Goal: Register for event/course

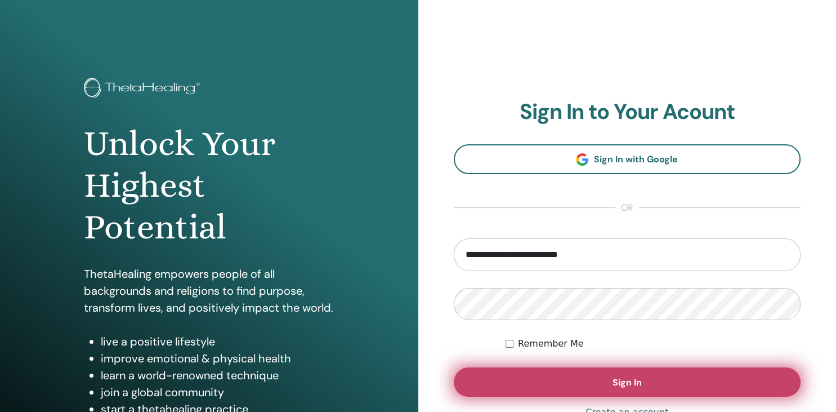
type input "**********"
click at [652, 379] on button "Sign In" at bounding box center [627, 381] width 347 height 29
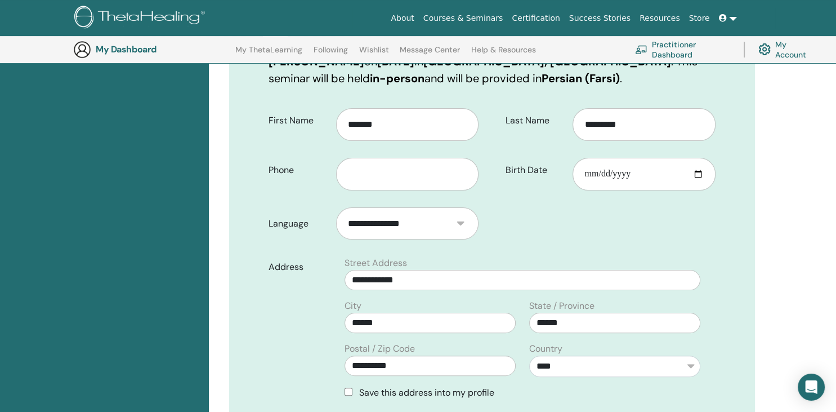
scroll to position [204, 0]
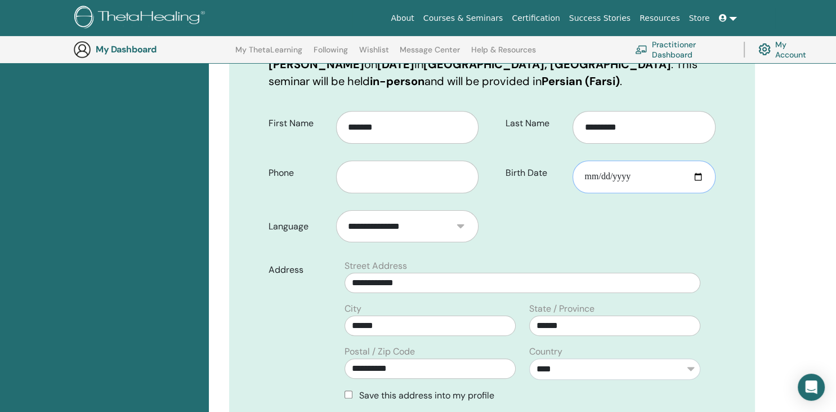
click at [695, 172] on input "Birth Date" at bounding box center [644, 176] width 143 height 33
click at [650, 172] on input "Birth Date" at bounding box center [644, 176] width 143 height 33
type input "**********"
click at [417, 175] on input "text" at bounding box center [407, 176] width 143 height 33
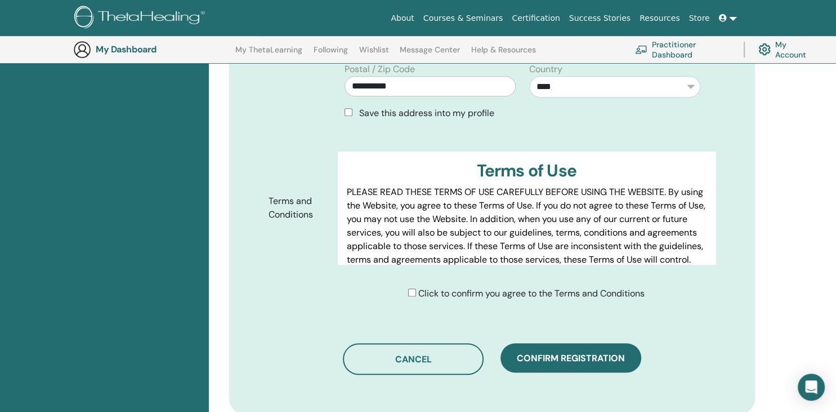
scroll to position [491, 0]
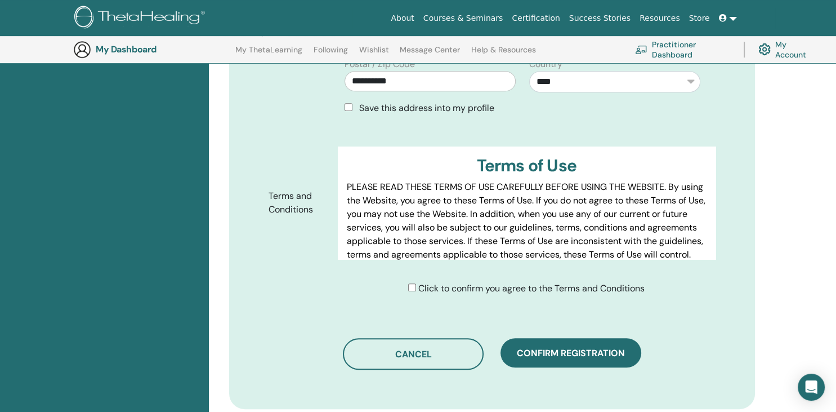
type input "**********"
click at [411, 292] on div "Click to confirm you agree to the Terms and Conditions" at bounding box center [526, 289] width 236 height 14
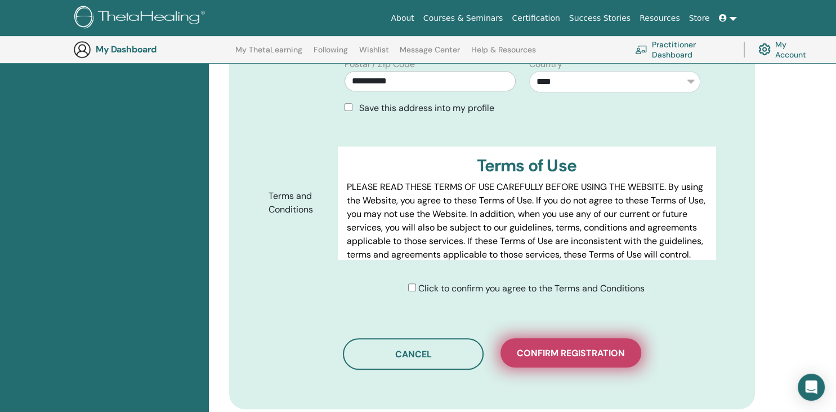
click at [576, 343] on button "Confirm registration" at bounding box center [571, 352] width 141 height 29
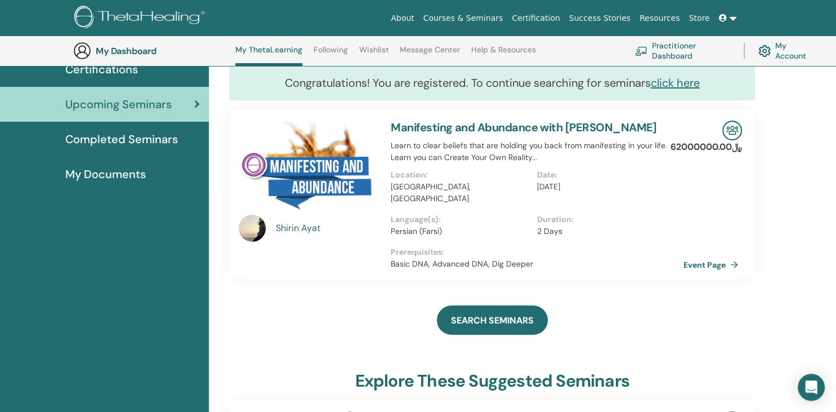
scroll to position [100, 0]
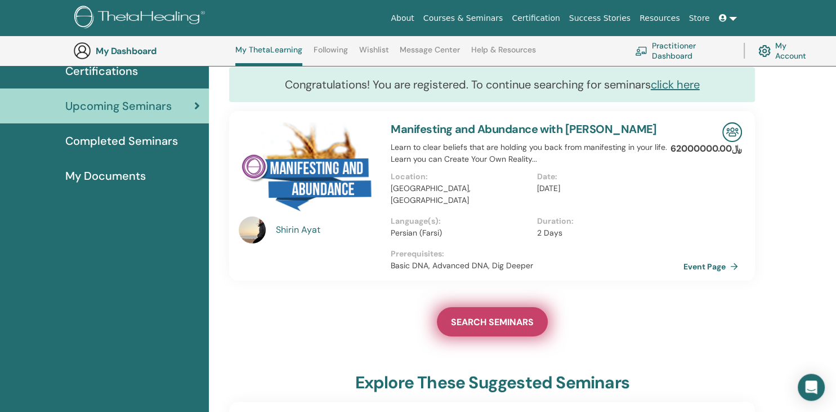
click at [506, 316] on span "SEARCH SEMINARS" at bounding box center [492, 322] width 83 height 12
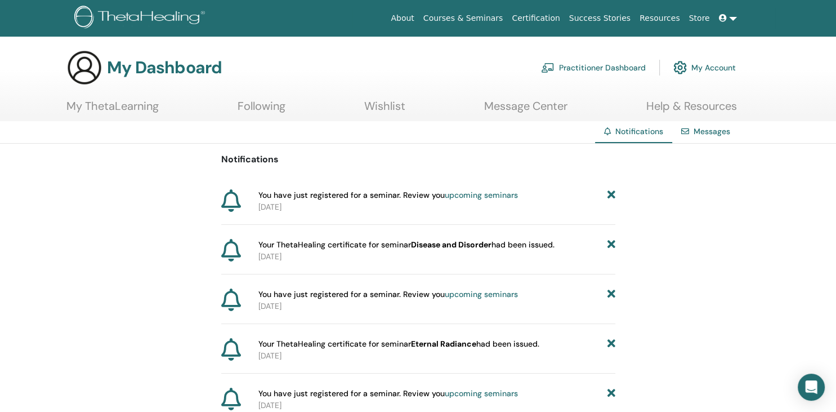
click at [720, 67] on link "My Account" at bounding box center [704, 67] width 62 height 25
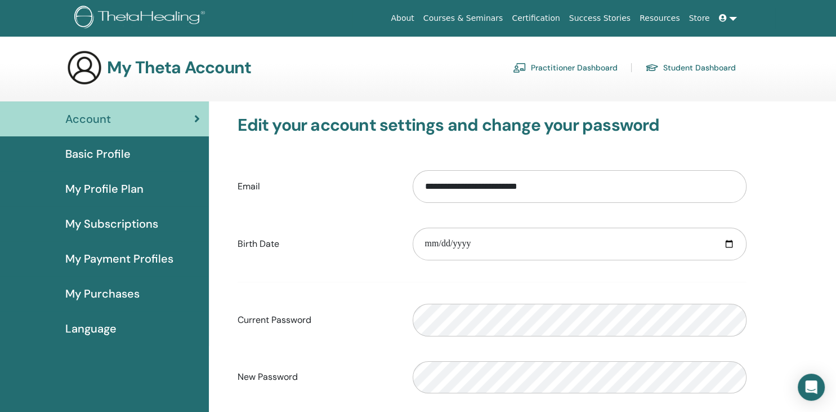
click at [725, 19] on icon at bounding box center [723, 18] width 8 height 8
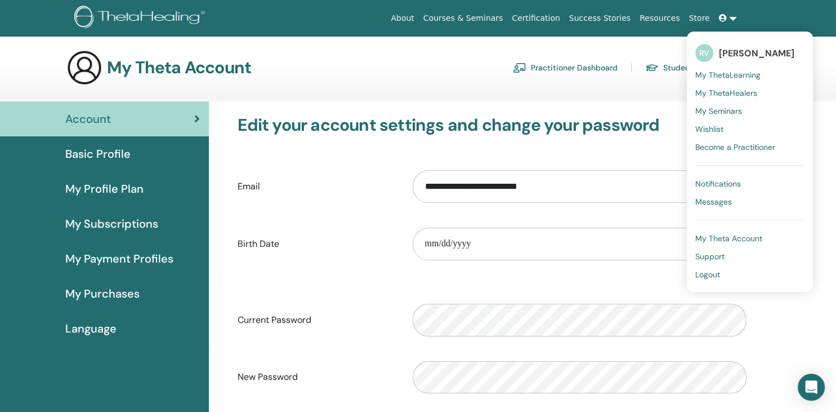
click at [735, 56] on span "[PERSON_NAME]" at bounding box center [756, 53] width 75 height 12
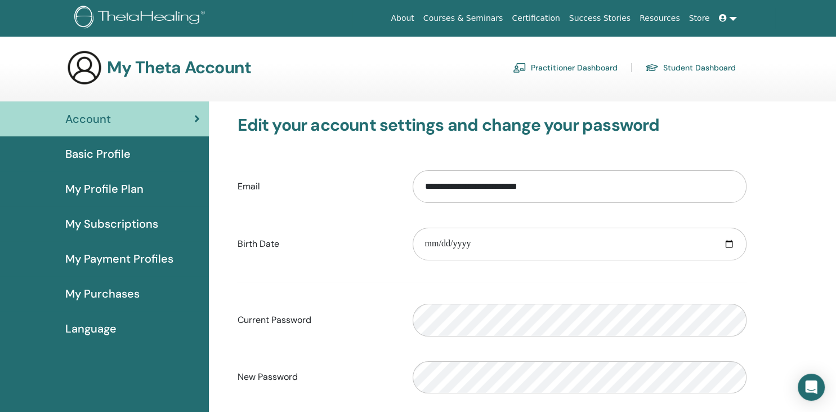
click at [723, 21] on icon at bounding box center [723, 18] width 8 height 8
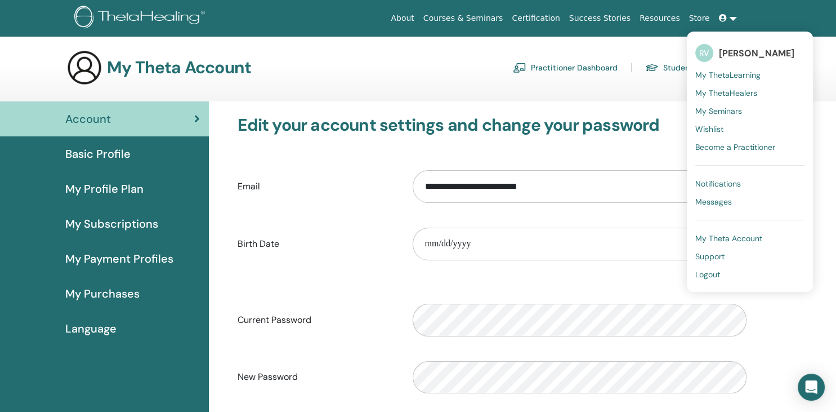
click at [722, 73] on span "My ThetaLearning" at bounding box center [727, 75] width 65 height 10
